Goal: Task Accomplishment & Management: Manage account settings

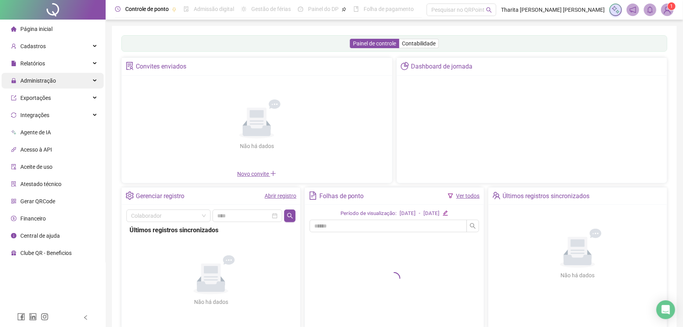
click at [43, 79] on span "Administração" at bounding box center [38, 81] width 36 height 6
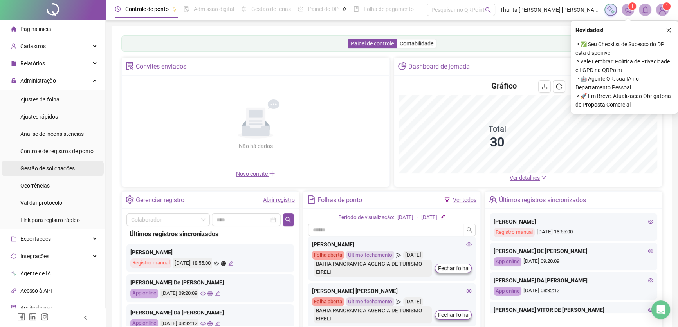
click at [69, 169] on span "Gestão de solicitações" at bounding box center [47, 168] width 54 height 6
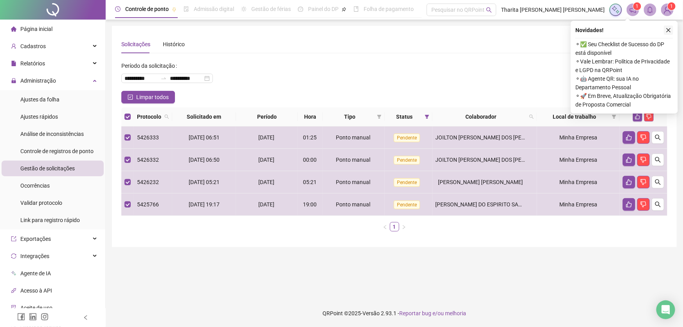
click at [669, 27] on icon "close" at bounding box center [668, 29] width 5 height 5
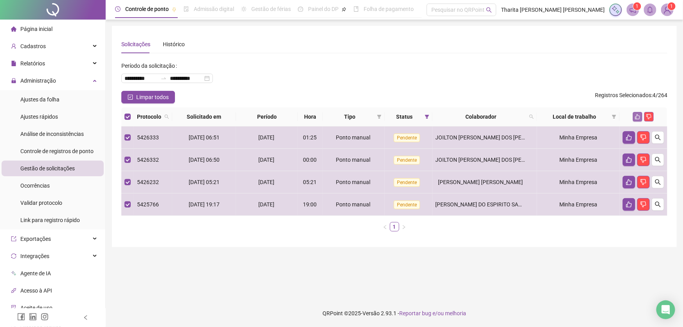
click at [634, 114] on button "button" at bounding box center [637, 116] width 9 height 9
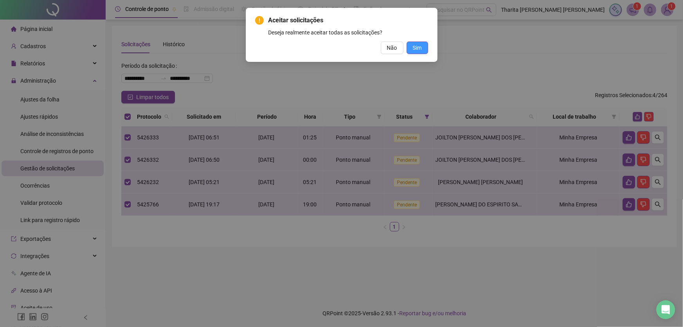
click at [419, 50] on span "Sim" at bounding box center [417, 47] width 9 height 9
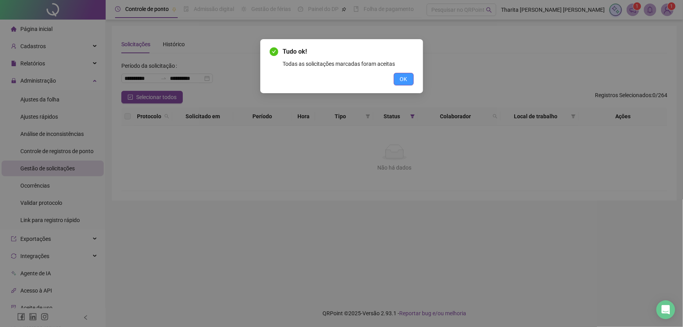
click at [408, 81] on button "OK" at bounding box center [404, 79] width 20 height 13
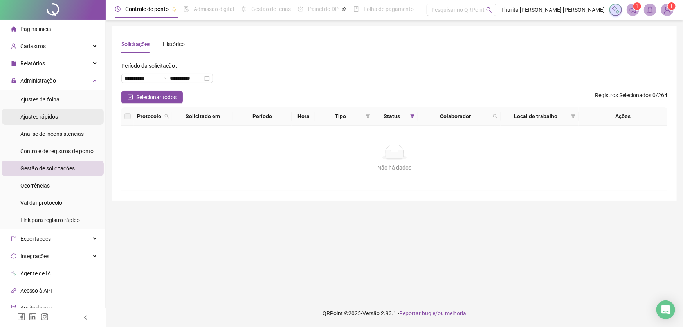
click at [51, 115] on span "Ajustes rápidos" at bounding box center [39, 117] width 38 height 6
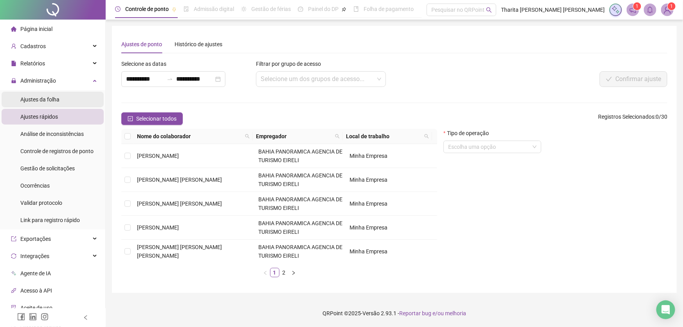
click at [39, 96] on span "Ajustes da folha" at bounding box center [39, 99] width 39 height 6
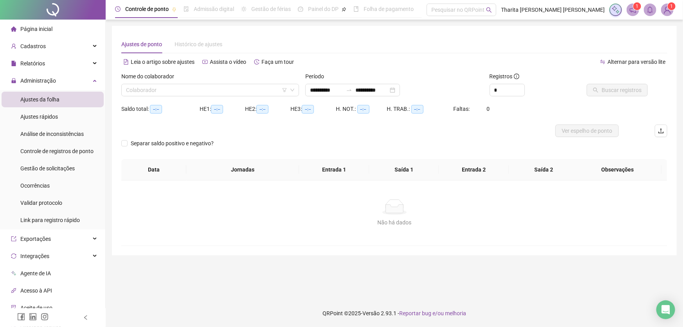
type input "**********"
click at [40, 170] on span "Gestão de solicitações" at bounding box center [47, 168] width 54 height 6
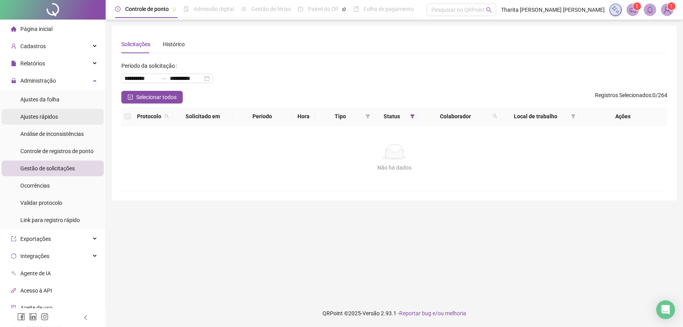
click at [43, 114] on span "Ajustes rápidos" at bounding box center [39, 117] width 38 height 6
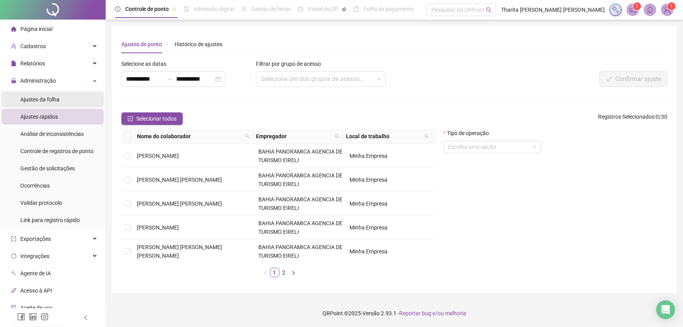
click at [55, 98] on span "Ajustes da folha" at bounding box center [39, 99] width 39 height 6
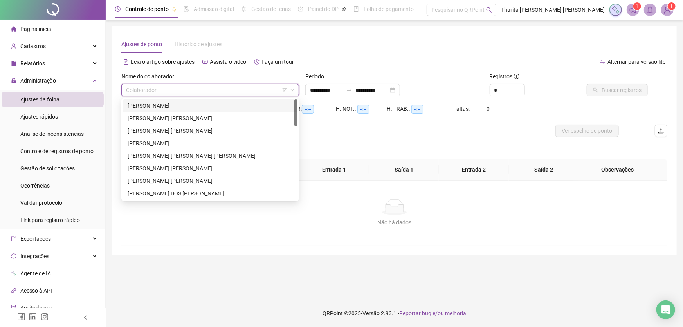
click at [267, 91] on input "search" at bounding box center [206, 90] width 161 height 12
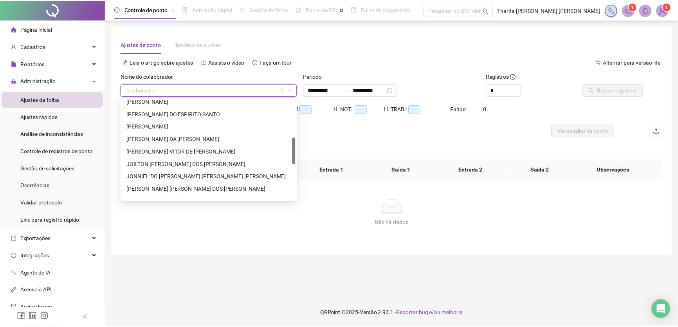
scroll to position [107, 0]
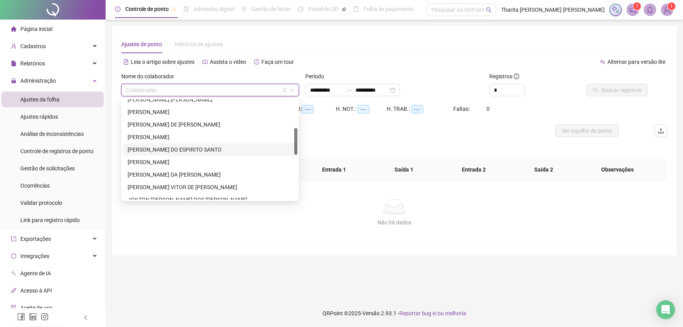
click at [153, 149] on div "ISRAEL NONATO DO ESPIRITO SANTO" at bounding box center [210, 149] width 165 height 9
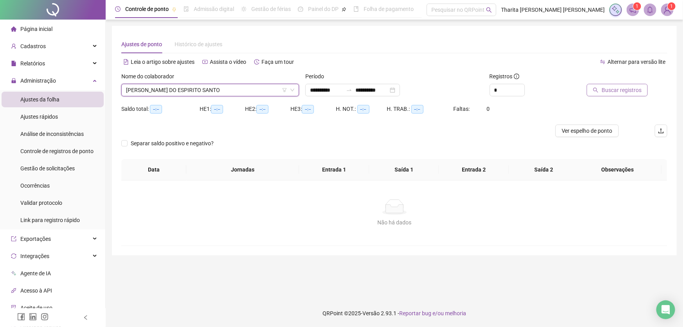
click at [620, 88] on span "Buscar registros" at bounding box center [622, 90] width 40 height 9
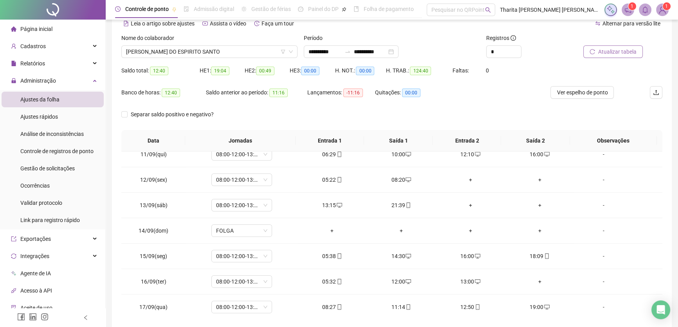
scroll to position [0, 0]
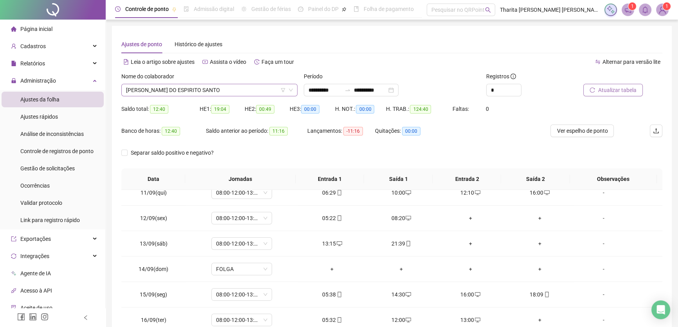
click at [259, 92] on span "ISRAEL NONATO DO ESPIRITO SANTO" at bounding box center [209, 90] width 167 height 12
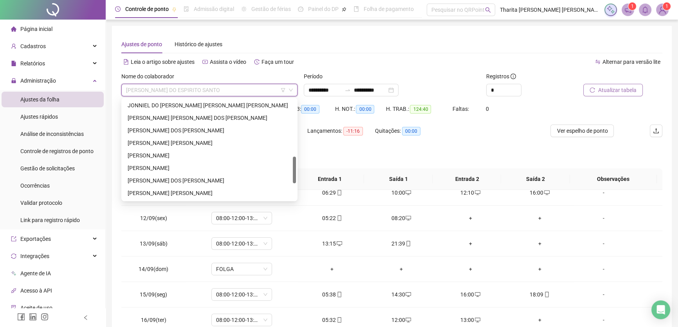
scroll to position [249, 0]
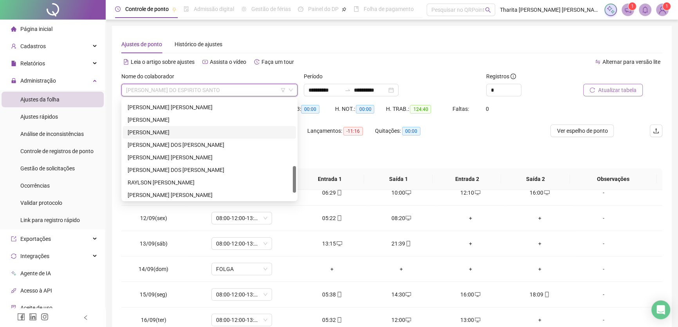
click at [187, 130] on div "[PERSON_NAME]" at bounding box center [210, 132] width 164 height 9
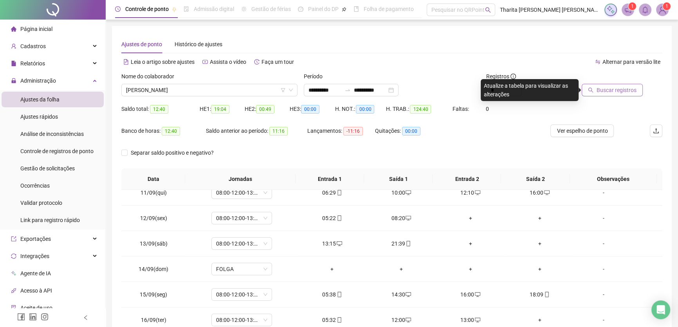
click at [614, 86] on span "Buscar registros" at bounding box center [617, 90] width 40 height 9
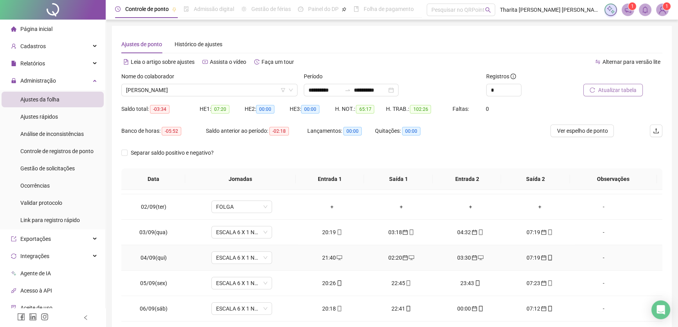
scroll to position [15, 0]
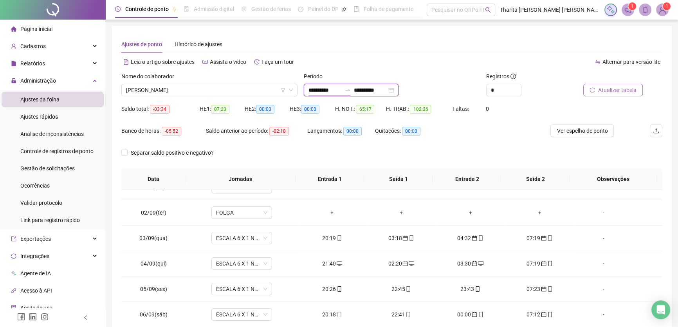
click at [337, 90] on input "**********" at bounding box center [325, 90] width 33 height 9
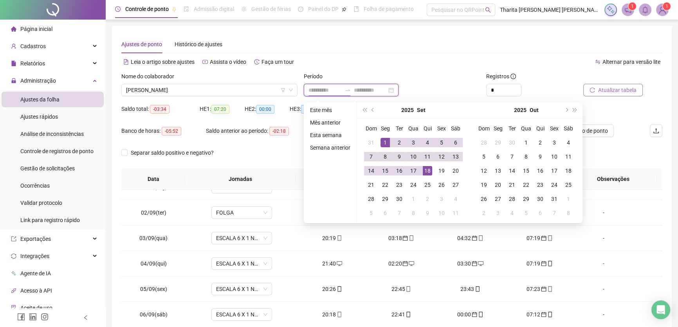
type input "**********"
click at [371, 107] on button "prev-year" at bounding box center [373, 110] width 9 height 16
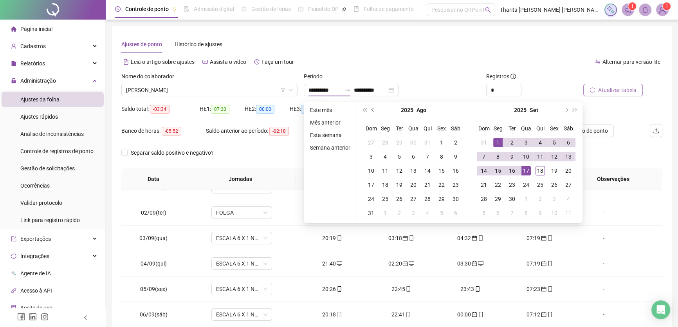
click at [371, 107] on button "prev-year" at bounding box center [373, 110] width 9 height 16
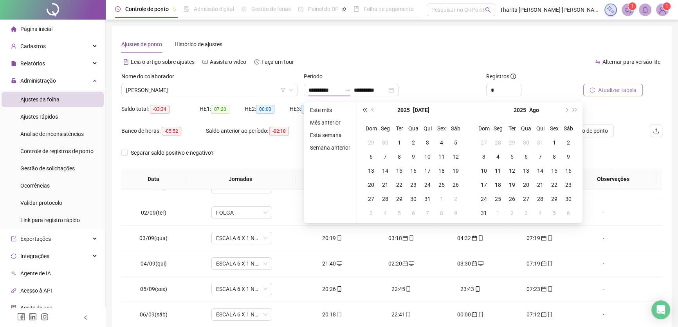
click at [363, 108] on span "super-prev-year" at bounding box center [365, 110] width 4 height 4
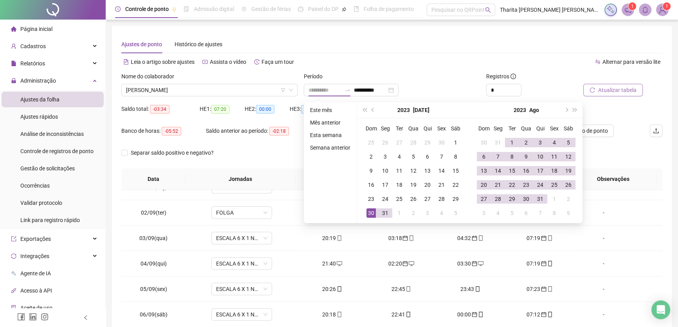
type input "**********"
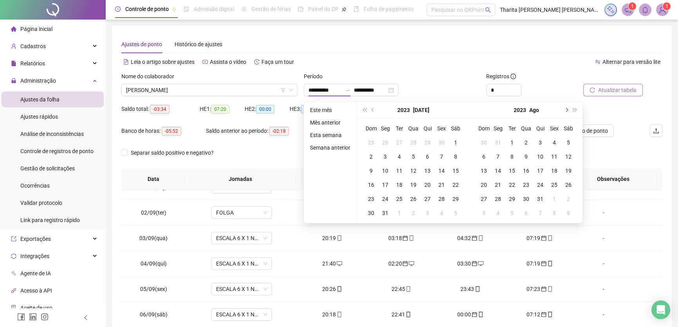
click at [566, 109] on span "next-year" at bounding box center [566, 110] width 4 height 4
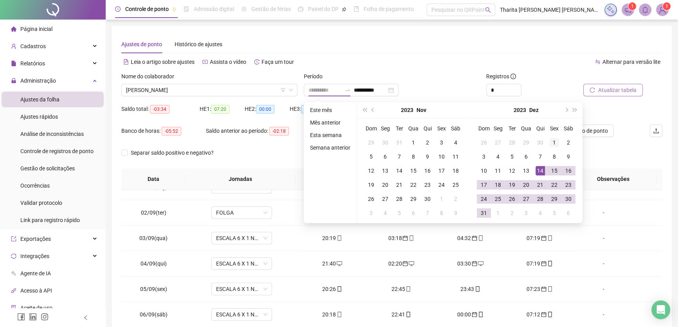
type input "**********"
click at [555, 139] on div "1" at bounding box center [554, 142] width 9 height 9
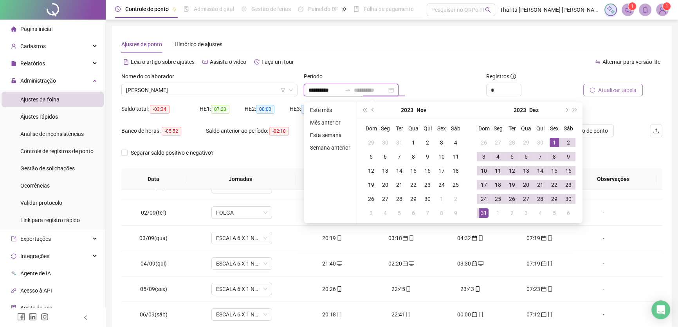
type input "**********"
click at [484, 209] on div "31" at bounding box center [483, 212] width 9 height 9
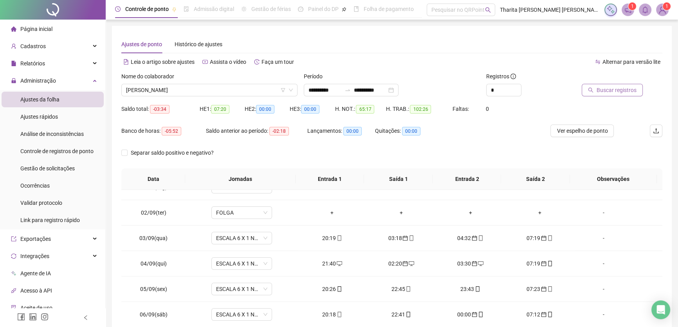
click at [625, 88] on span "Buscar registros" at bounding box center [617, 90] width 40 height 9
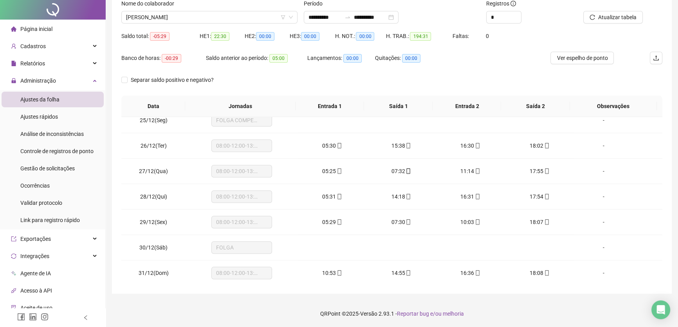
scroll to position [0, 0]
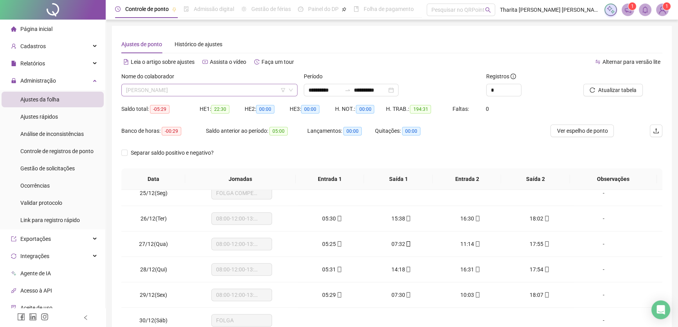
click at [252, 92] on span "[PERSON_NAME]" at bounding box center [209, 90] width 167 height 12
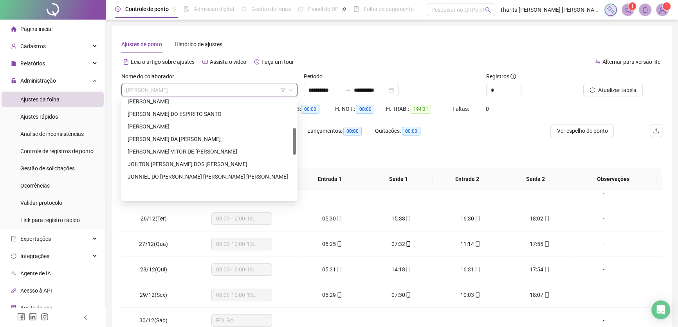
scroll to position [107, 0]
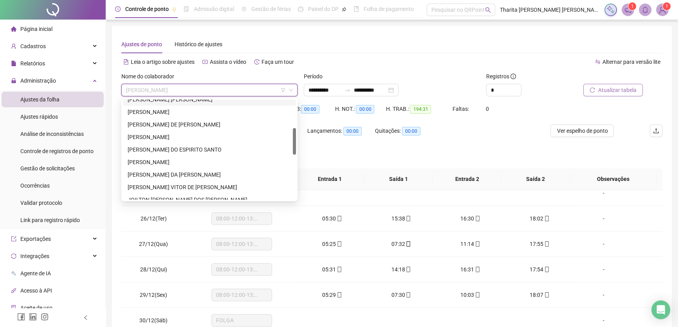
click at [613, 90] on span "Atualizar tabela" at bounding box center [617, 90] width 38 height 9
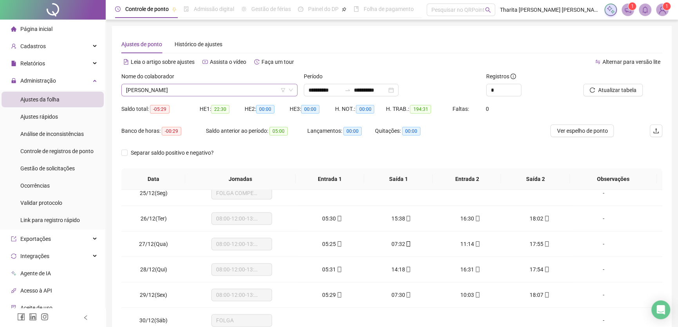
click at [260, 90] on span "[PERSON_NAME]" at bounding box center [209, 90] width 167 height 12
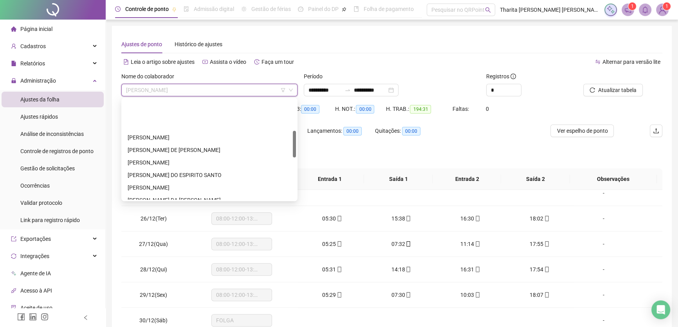
scroll to position [117, 0]
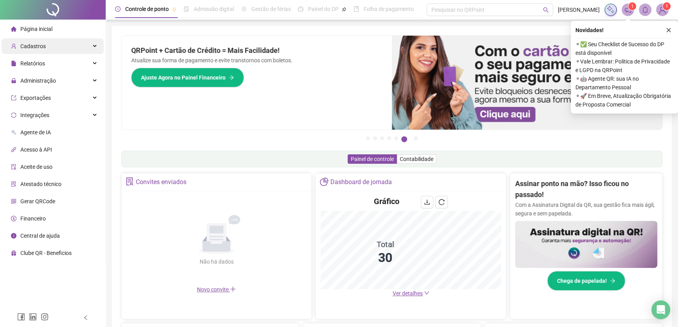
click at [38, 45] on span "Cadastros" at bounding box center [32, 46] width 25 height 6
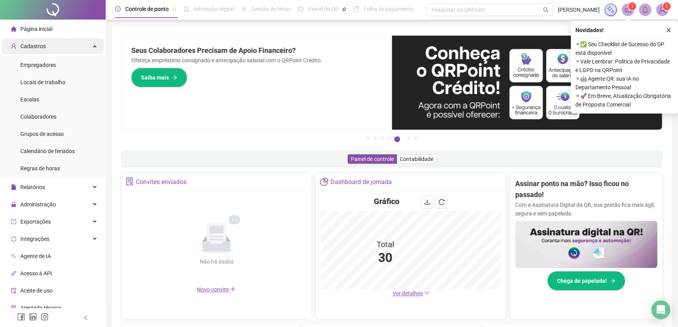
click at [42, 47] on span "Cadastros" at bounding box center [32, 46] width 25 height 6
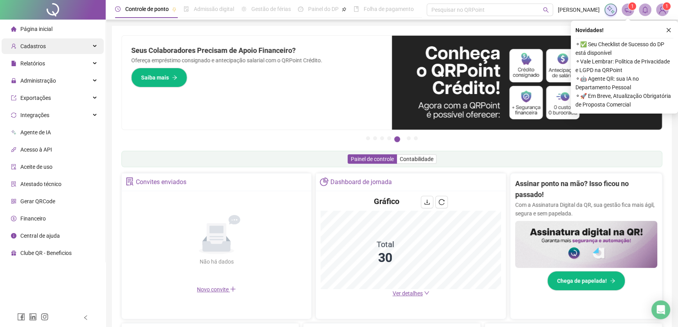
click at [60, 45] on div "Cadastros" at bounding box center [53, 46] width 102 height 16
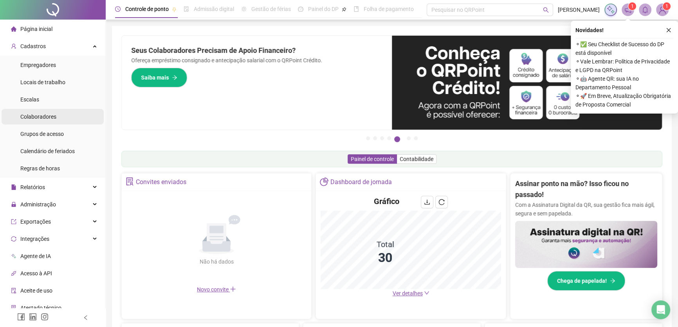
click at [43, 116] on span "Colaboradores" at bounding box center [38, 117] width 36 height 6
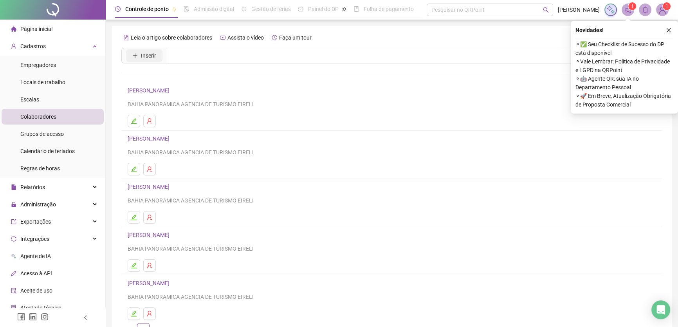
click at [144, 55] on span "Inserir" at bounding box center [148, 55] width 15 height 9
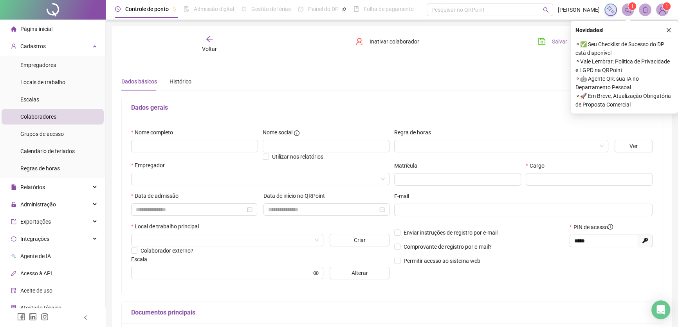
type input "*****"
click at [670, 29] on icon "close" at bounding box center [668, 29] width 5 height 5
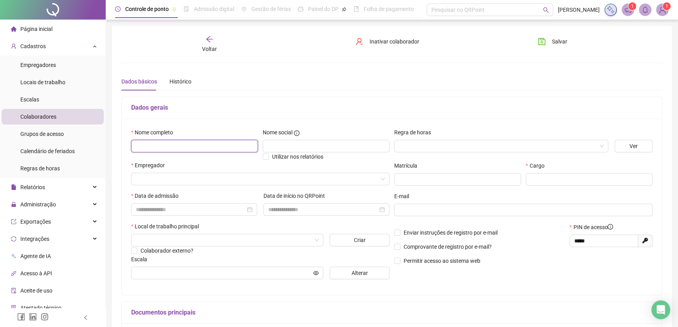
click at [139, 149] on input "text" at bounding box center [194, 146] width 127 height 13
type input "**********"
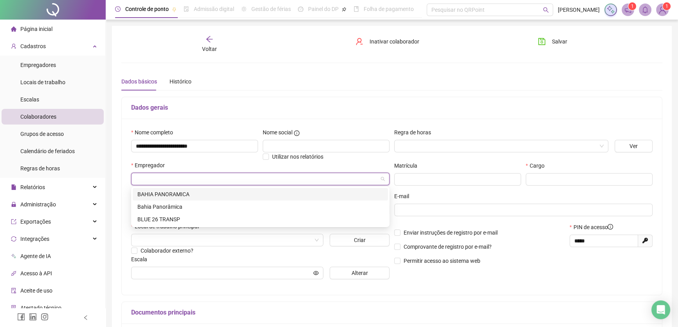
click at [149, 180] on input "search" at bounding box center [257, 179] width 242 height 12
click at [180, 195] on div "BAHIA PANORAMICA" at bounding box center [260, 194] width 246 height 9
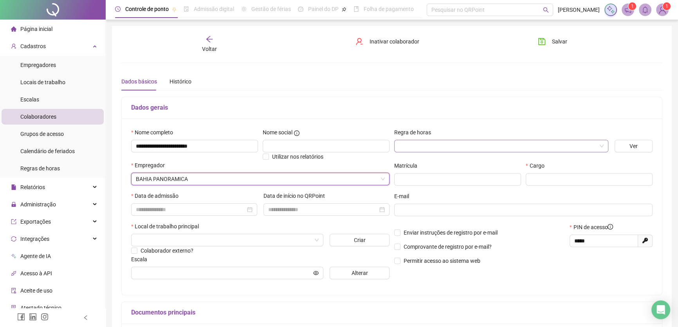
click at [415, 142] on input "search" at bounding box center [498, 146] width 198 height 12
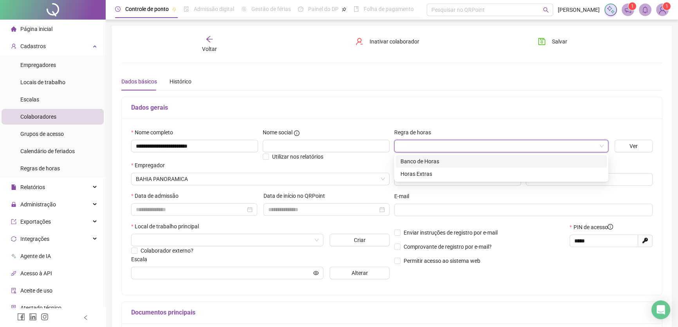
click at [423, 162] on div "Banco de Horas" at bounding box center [502, 161] width 202 height 9
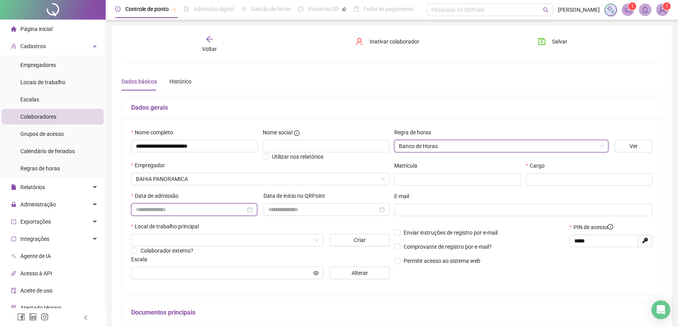
click at [166, 208] on input at bounding box center [191, 209] width 110 height 9
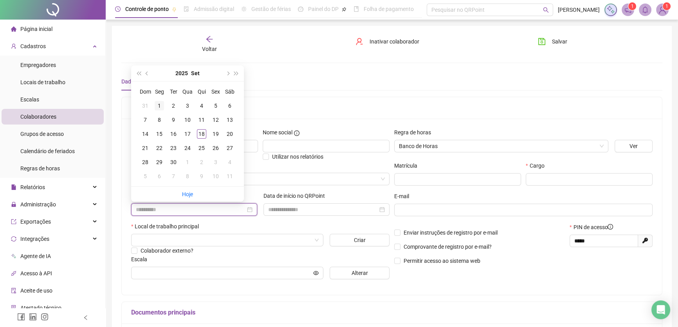
type input "**********"
click at [159, 105] on div "1" at bounding box center [159, 105] width 9 height 9
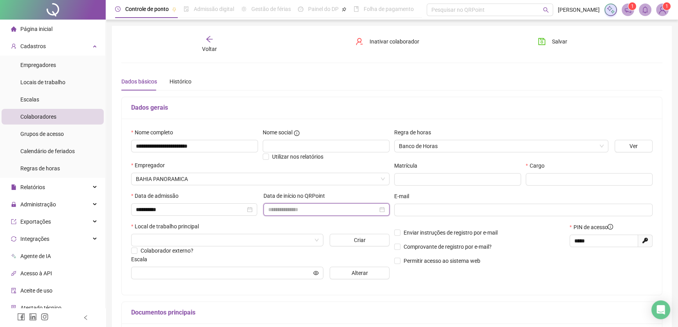
click at [309, 206] on input at bounding box center [323, 209] width 110 height 9
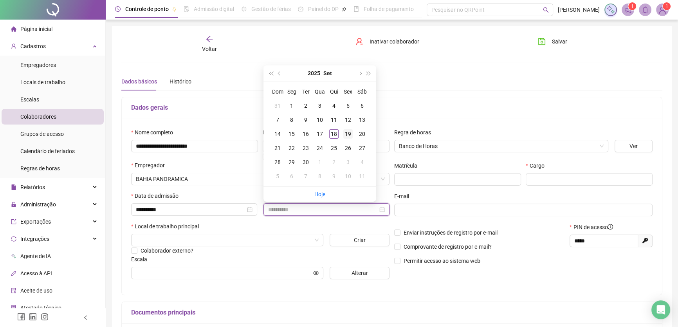
type input "**********"
click at [348, 133] on div "19" at bounding box center [347, 133] width 9 height 9
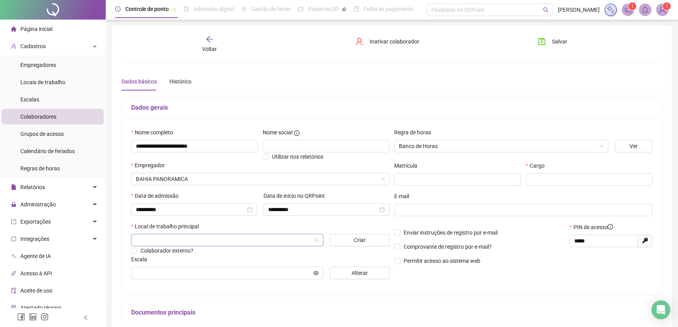
click at [157, 236] on input "search" at bounding box center [224, 240] width 176 height 12
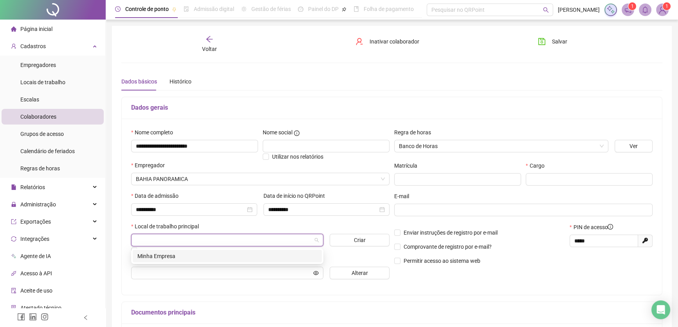
click at [161, 254] on div "Minha Empresa" at bounding box center [227, 256] width 180 height 9
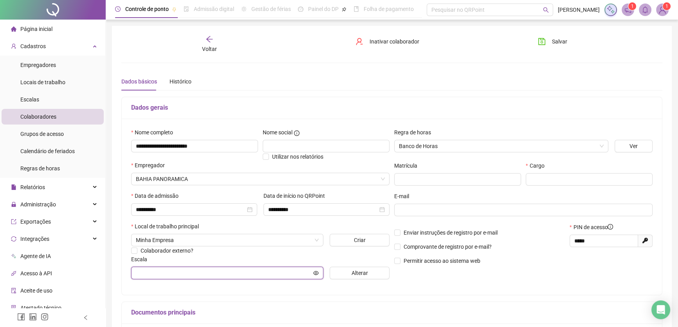
click at [259, 274] on input "text" at bounding box center [224, 273] width 176 height 9
click at [355, 276] on span "Alterar" at bounding box center [360, 273] width 16 height 9
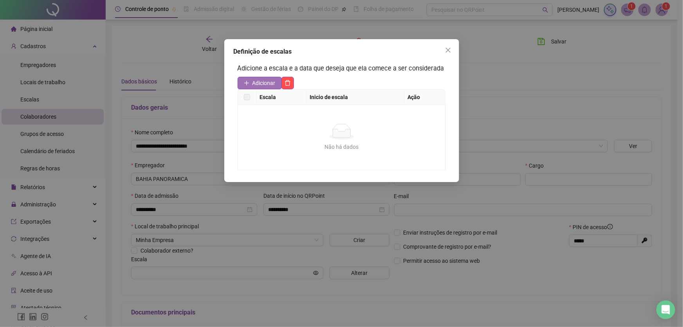
click at [265, 82] on span "Adicionar" at bounding box center [264, 83] width 23 height 9
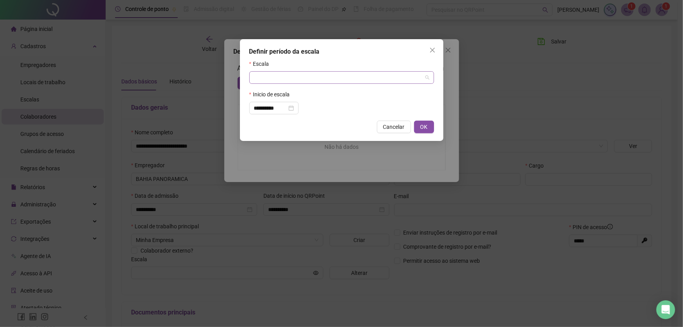
click at [423, 79] on span at bounding box center [341, 78] width 175 height 12
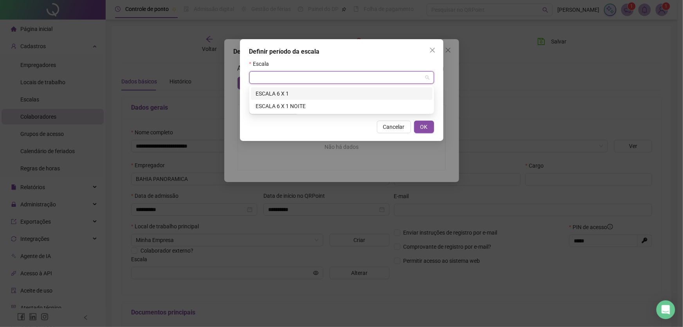
click at [271, 94] on div "ESCALA 6 X 1" at bounding box center [342, 93] width 172 height 9
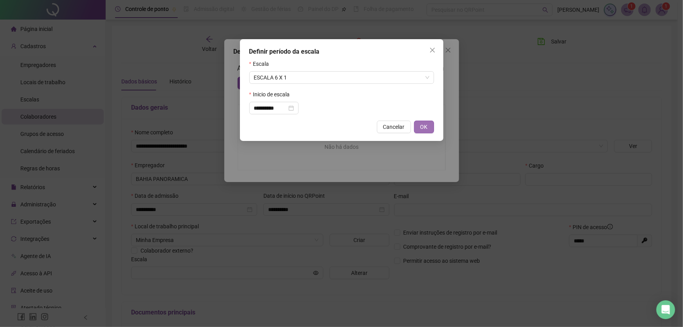
click at [428, 128] on span "OK" at bounding box center [424, 127] width 7 height 9
type input "**********"
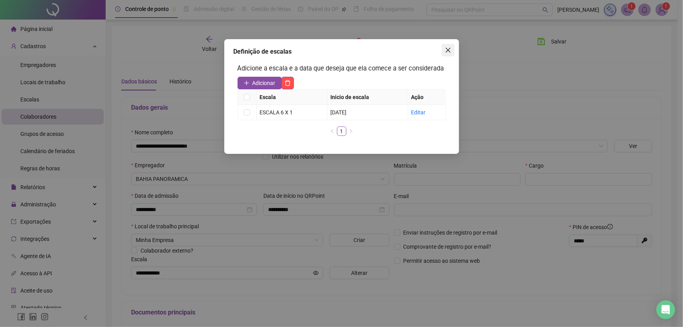
click at [444, 49] on span "Close" at bounding box center [448, 50] width 13 height 6
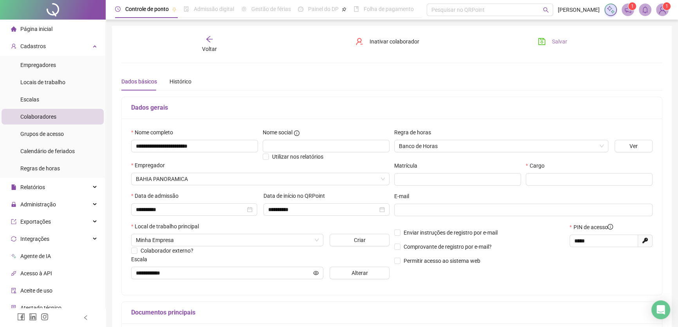
click at [544, 41] on icon "save" at bounding box center [542, 42] width 8 height 8
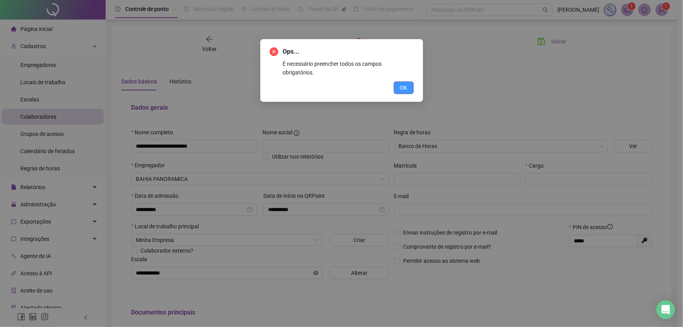
click at [406, 83] on span "OK" at bounding box center [403, 87] width 7 height 9
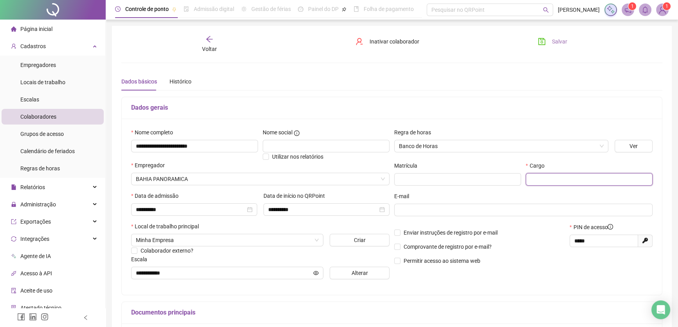
click at [558, 180] on input "text" at bounding box center [589, 179] width 127 height 13
type input "*********"
click at [544, 42] on icon "save" at bounding box center [542, 42] width 8 height 8
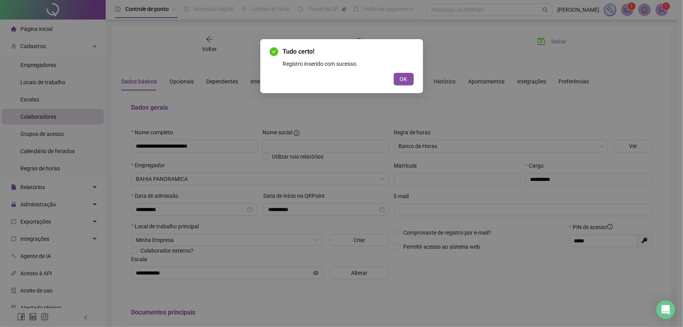
click at [412, 78] on button "OK" at bounding box center [404, 79] width 20 height 13
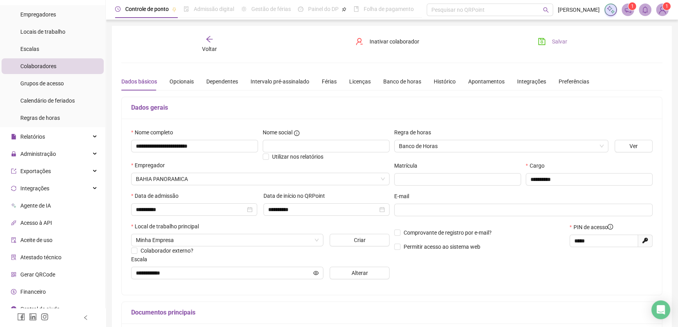
scroll to position [59, 0]
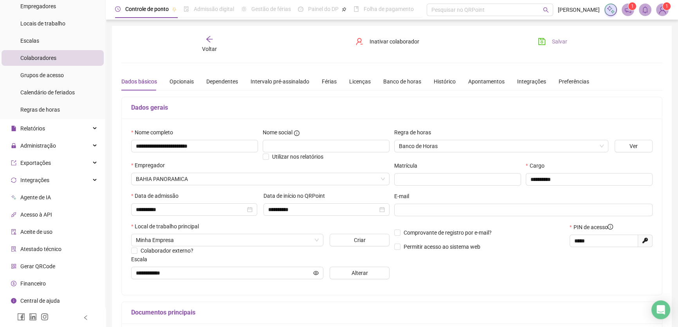
click at [36, 263] on span "Gerar QRCode" at bounding box center [37, 266] width 35 height 6
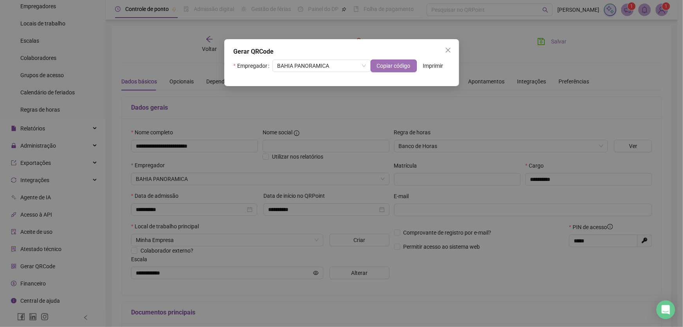
click at [384, 64] on span "Copiar código" at bounding box center [394, 65] width 34 height 9
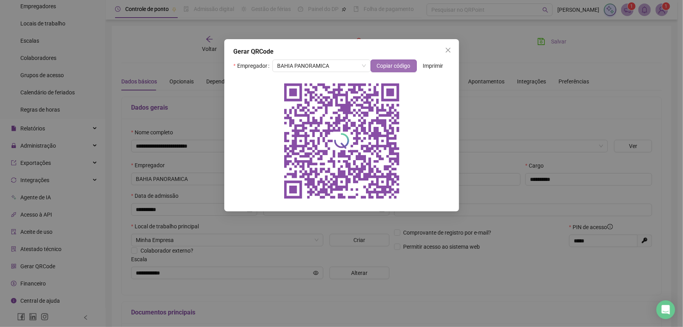
click at [386, 63] on span "Copiar código" at bounding box center [394, 65] width 34 height 9
click at [451, 49] on icon "close" at bounding box center [448, 50] width 6 height 6
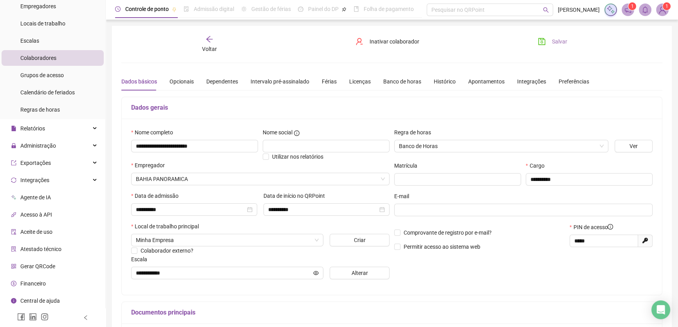
click at [539, 38] on icon "save" at bounding box center [542, 42] width 8 height 8
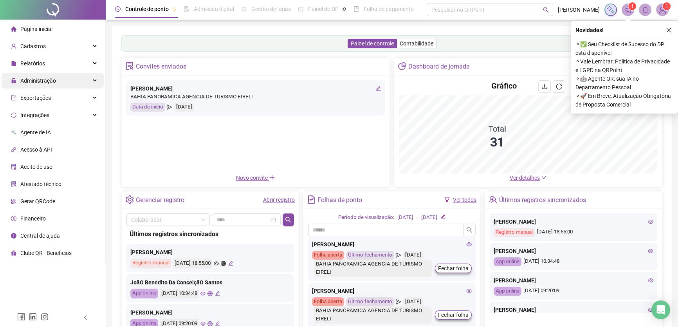
click at [45, 82] on span "Administração" at bounding box center [38, 81] width 36 height 6
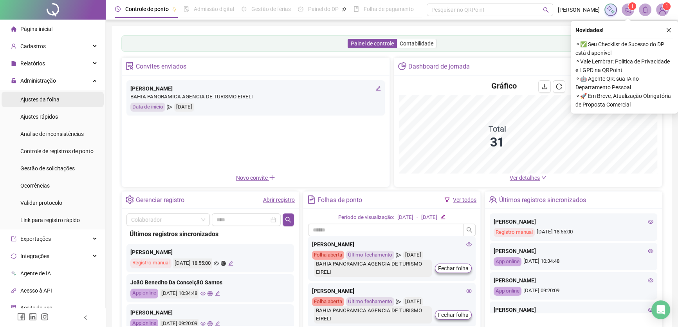
click at [44, 98] on span "Ajustes da folha" at bounding box center [39, 99] width 39 height 6
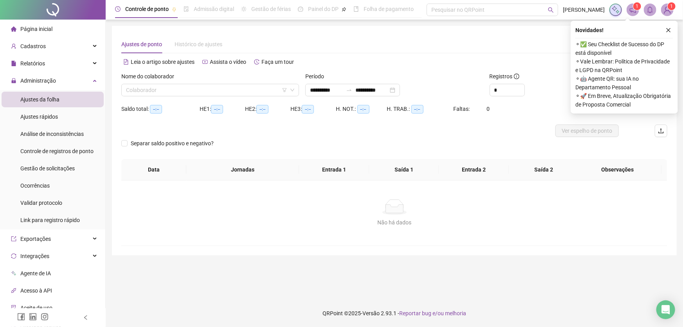
type input "**********"
click at [63, 96] on li "Ajustes da folha" at bounding box center [53, 100] width 102 height 16
click at [669, 28] on icon "close" at bounding box center [668, 29] width 5 height 5
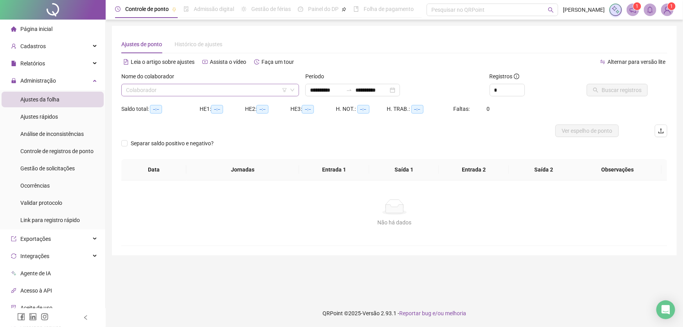
click at [244, 89] on input "search" at bounding box center [206, 90] width 161 height 12
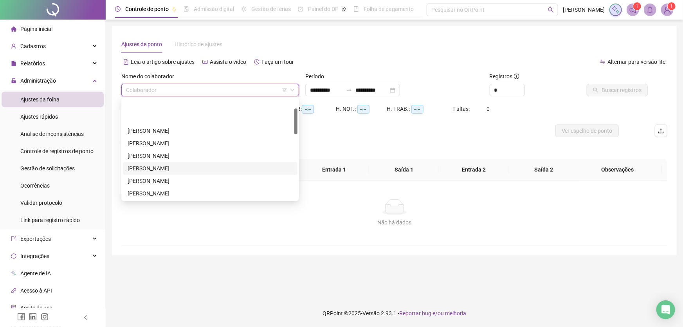
scroll to position [71, 0]
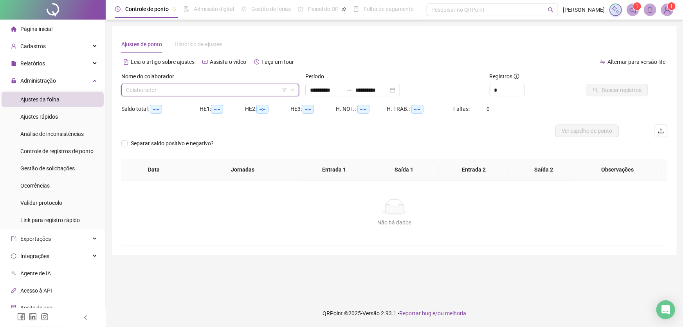
click at [211, 88] on input "search" at bounding box center [206, 90] width 161 height 12
click at [415, 279] on main "**********" at bounding box center [394, 159] width 565 height 267
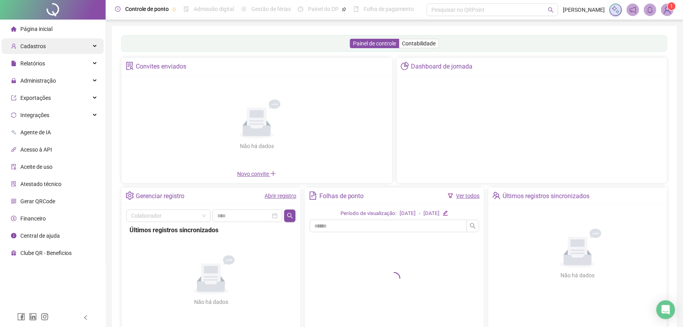
click at [43, 47] on span "Cadastros" at bounding box center [32, 46] width 25 height 6
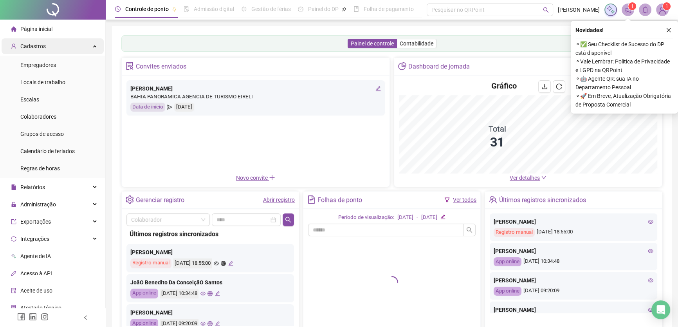
click at [44, 48] on div "Cadastros" at bounding box center [53, 46] width 102 height 16
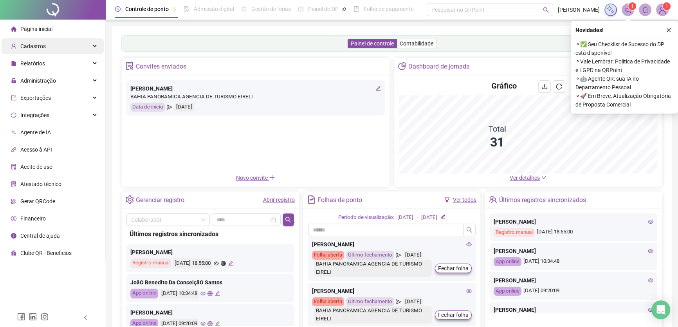
click at [42, 47] on span "Cadastros" at bounding box center [32, 46] width 25 height 6
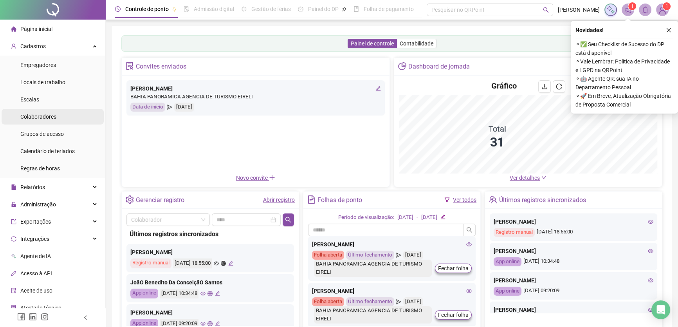
click at [42, 115] on span "Colaboradores" at bounding box center [38, 117] width 36 height 6
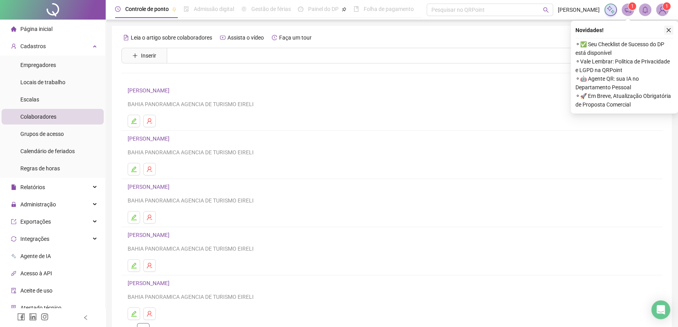
click at [669, 32] on icon "close" at bounding box center [668, 29] width 5 height 5
